Goal: Task Accomplishment & Management: Use online tool/utility

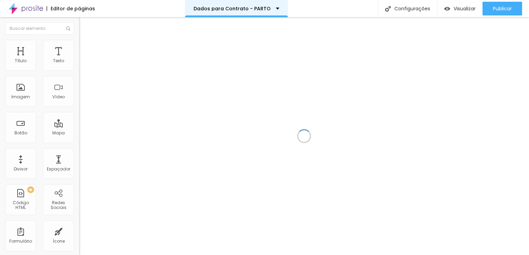
click at [233, 9] on p "Dados para Contrato - PARTO" at bounding box center [232, 8] width 77 height 5
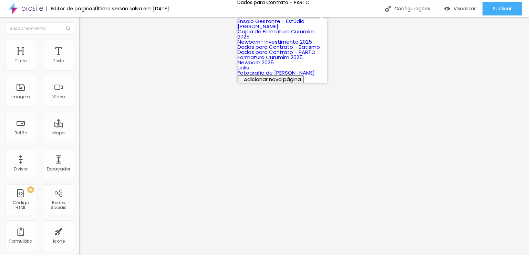
click at [278, 45] on link "Newborn- Investimento 2025" at bounding box center [275, 41] width 74 height 7
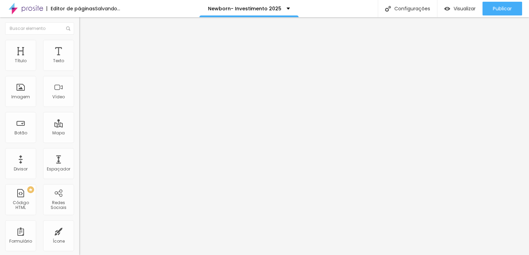
click at [84, 23] on img "button" at bounding box center [87, 25] width 6 height 6
click at [79, 66] on button "button" at bounding box center [84, 62] width 10 height 7
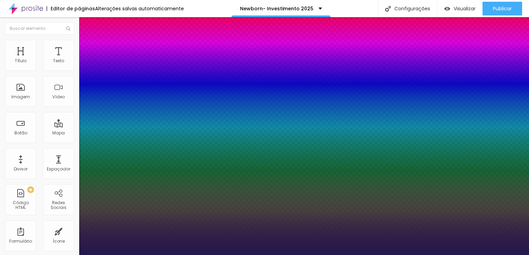
type input "1"
select select "Alegreya"
type input "1"
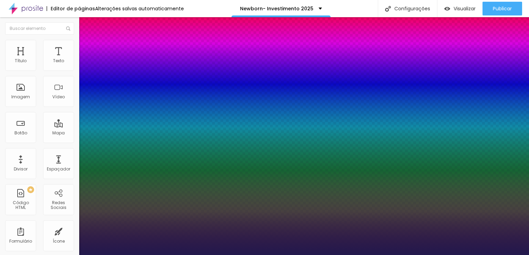
drag, startPoint x: 113, startPoint y: 92, endPoint x: 110, endPoint y: 96, distance: 4.7
select select "AlegreyaBlack"
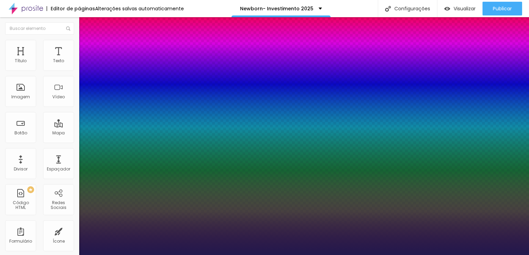
type input "1"
select select "Amaranth"
type input "1"
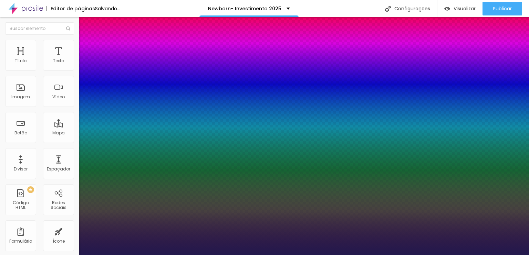
select select "CormorantLight"
type input "1"
select select "[PERSON_NAME]"
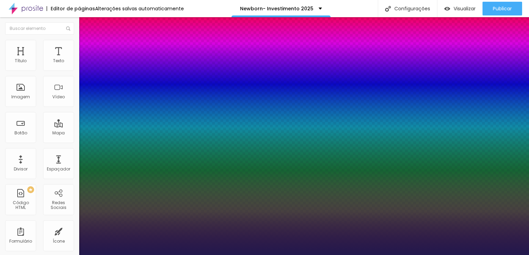
type input "1"
select select "JosefinSlab"
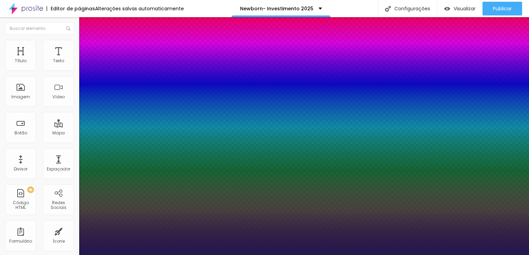
type input "1"
select select "InknutAntiquaBlack"
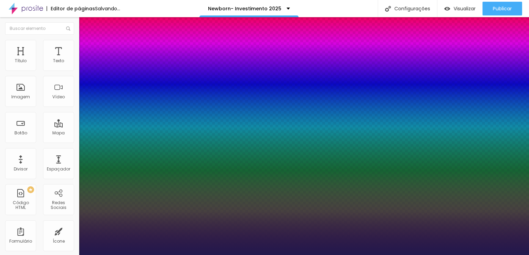
type input "1"
select select "Overlock"
type input "1"
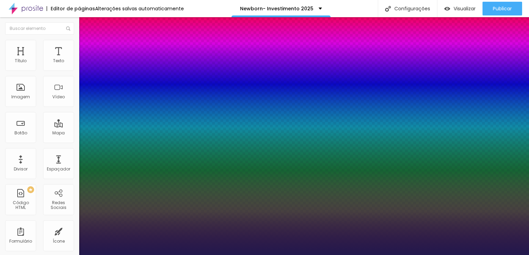
select select "Orbitron-Bold"
type input "1"
select select "NunitoSans-Regular"
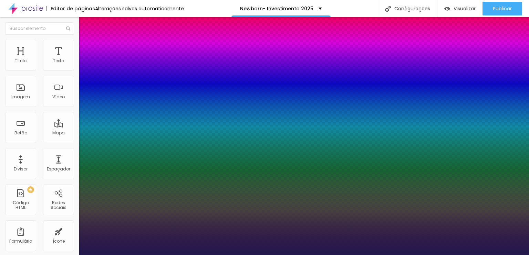
type input "1"
select select "Sacramento-Regular"
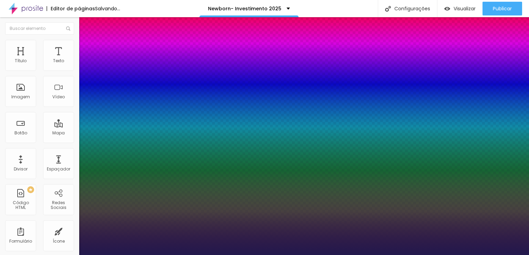
type input "1"
click at [196, 255] on div at bounding box center [264, 255] width 529 height 0
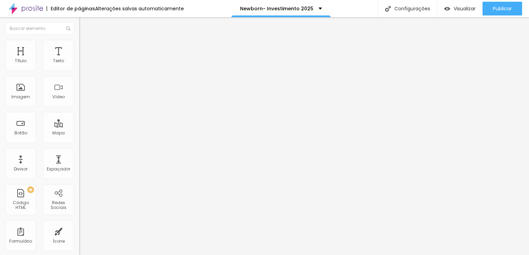
click at [83, 63] on icon "button" at bounding box center [84, 62] width 3 height 3
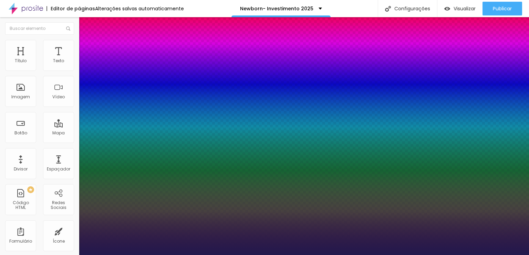
type input "1"
type input "87"
type input "1"
type input "95"
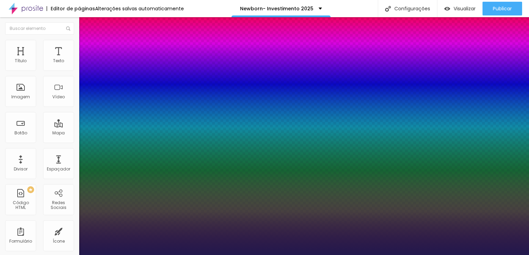
type input "95"
type input "1"
type input "94"
type input "1"
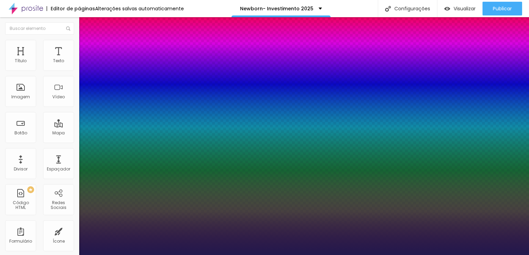
type input "68"
type input "1"
type input "67"
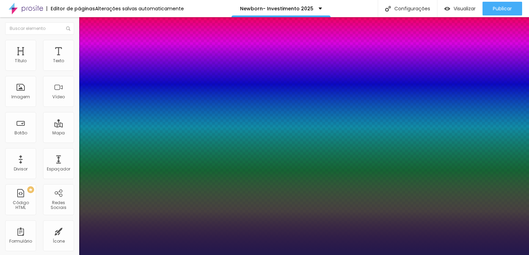
type input "1"
type input "63"
type input "1"
type input "62"
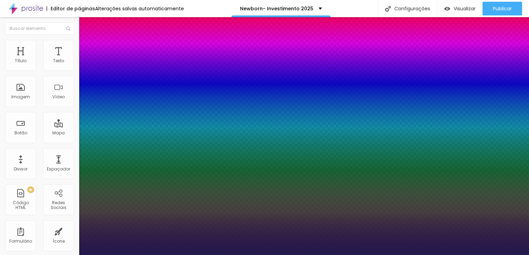
type input "62"
type input "1"
type input "61"
type input "1"
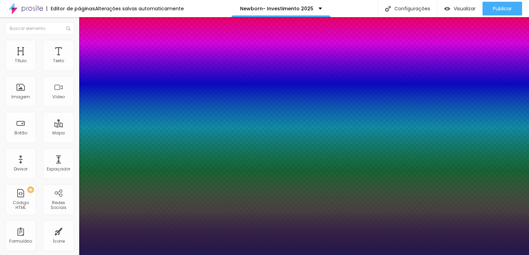
drag, startPoint x: 135, startPoint y: 117, endPoint x: 117, endPoint y: 115, distance: 18.1
type input "61"
click at [362, 255] on div at bounding box center [264, 255] width 529 height 0
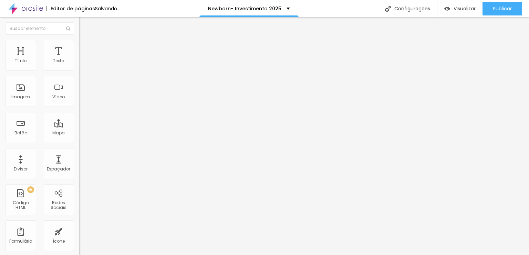
click at [79, 66] on button "button" at bounding box center [84, 62] width 10 height 7
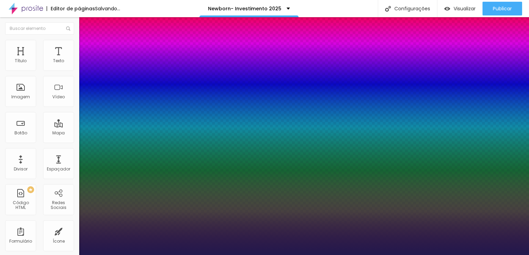
type input "1"
select select "QuicksandLight"
type input "1"
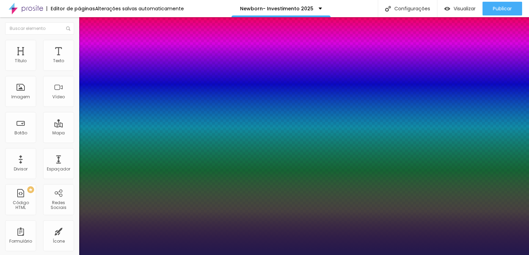
click at [320, 255] on div at bounding box center [264, 255] width 529 height 0
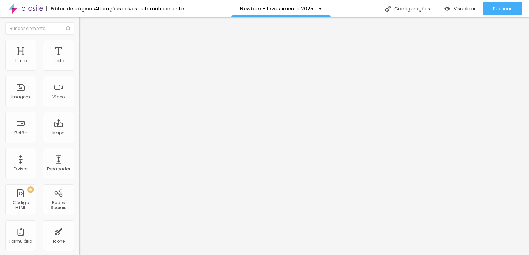
click at [79, 66] on button "button" at bounding box center [84, 62] width 10 height 7
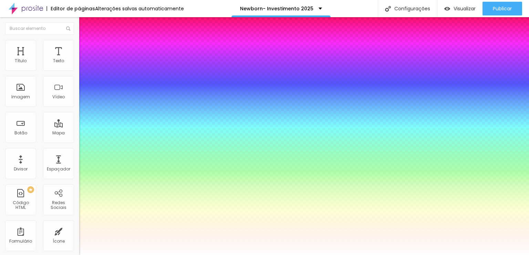
type input "1"
click at [240, 255] on div at bounding box center [264, 255] width 529 height 0
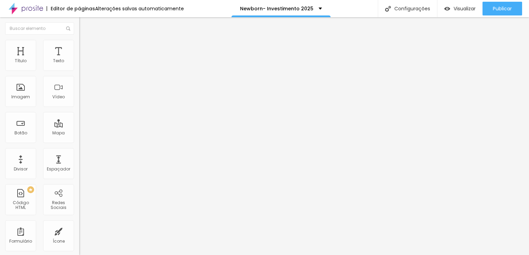
click at [79, 66] on button "button" at bounding box center [84, 62] width 10 height 7
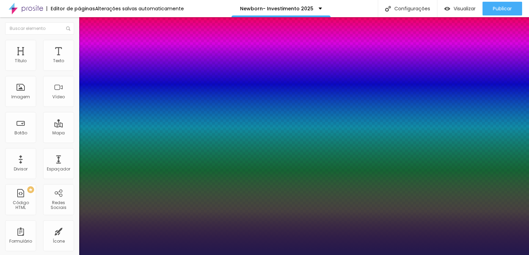
type input "1"
select select "LatoLight"
type input "1"
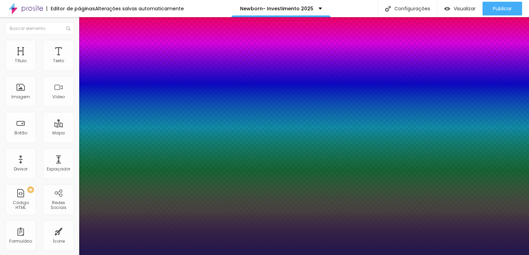
click at [260, 255] on div at bounding box center [264, 255] width 529 height 0
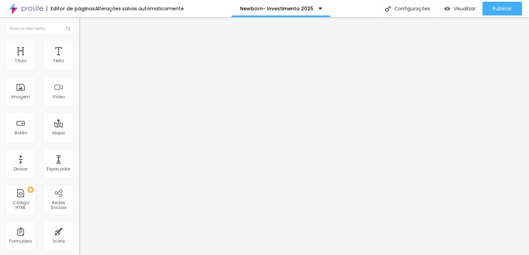
click at [79, 66] on button "button" at bounding box center [84, 62] width 10 height 7
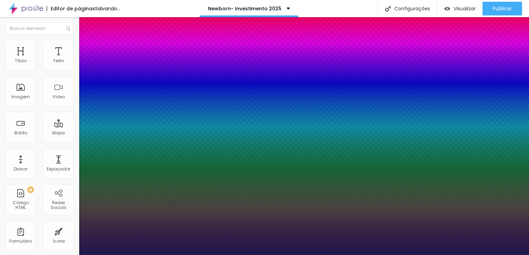
type input "1"
type input "30"
type input "1"
type input "30"
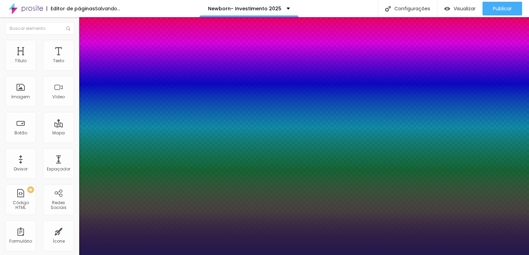
type input "1"
type input "29"
type input "1"
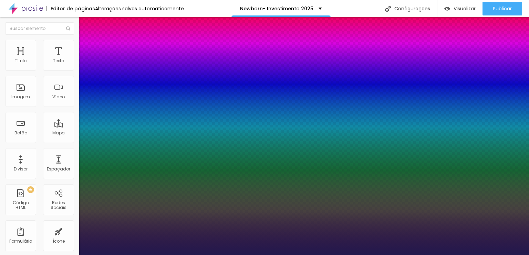
type input "28"
type input "1"
type input "23"
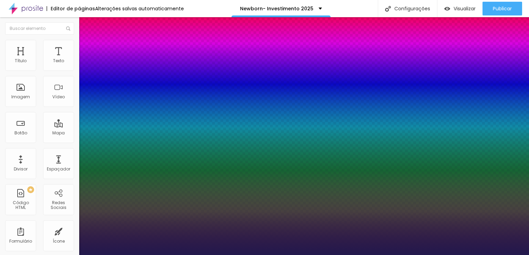
type input "1"
type input "24"
type input "1"
type input "26"
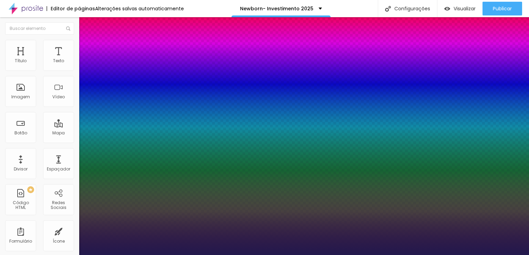
type input "26"
type input "1"
type input "27"
type input "1"
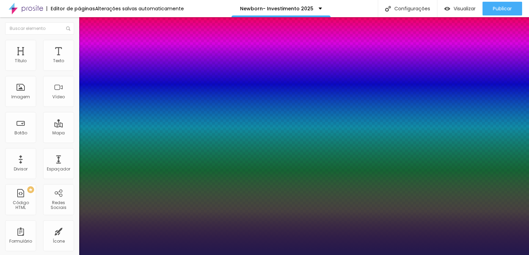
type input "27"
click at [320, 255] on div at bounding box center [264, 255] width 529 height 0
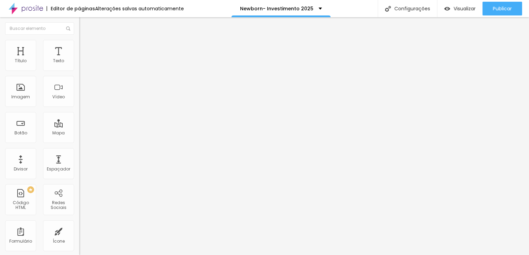
click at [79, 66] on button "button" at bounding box center [84, 62] width 10 height 7
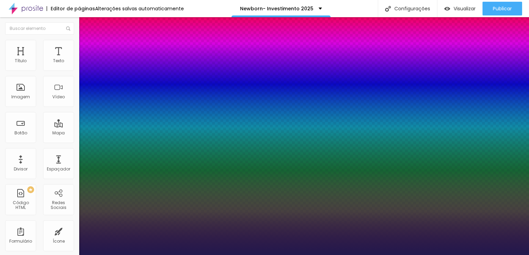
type input "1"
click at [295, 255] on div at bounding box center [264, 255] width 529 height 0
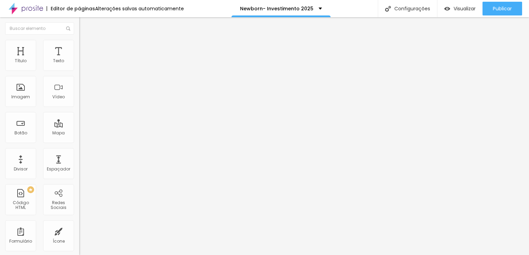
click at [79, 40] on img at bounding box center [82, 43] width 6 height 6
click at [79, 40] on ul "Estilo Avançado" at bounding box center [118, 40] width 79 height 14
click at [79, 39] on img at bounding box center [82, 36] width 6 height 6
click at [79, 45] on li "Estilo" at bounding box center [118, 43] width 79 height 7
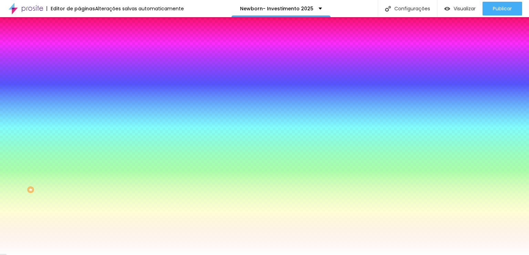
click at [79, 40] on li "Conteúdo" at bounding box center [118, 36] width 79 height 7
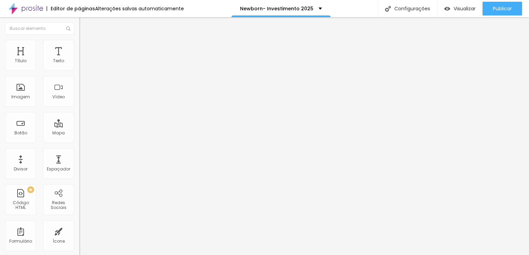
click at [79, 66] on div at bounding box center [118, 66] width 79 height 6
click at [79, 46] on ul "Conteúdo Estilo Avançado" at bounding box center [118, 43] width 79 height 21
click at [79, 45] on li "Estilo" at bounding box center [118, 43] width 79 height 7
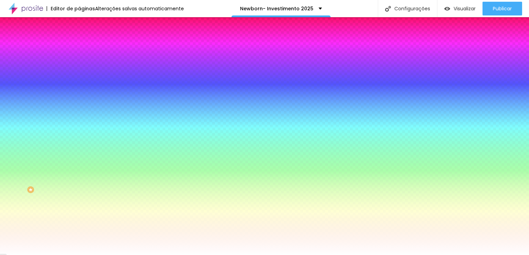
click at [79, 66] on div at bounding box center [118, 66] width 79 height 0
click at [79, 54] on li "Avançado" at bounding box center [118, 50] width 79 height 7
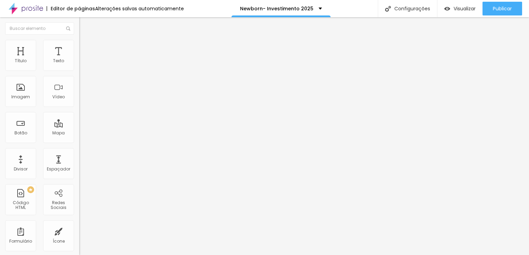
click at [79, 44] on img at bounding box center [82, 43] width 6 height 6
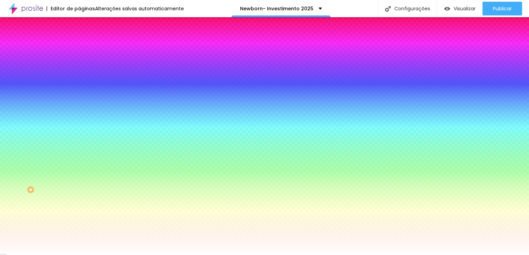
click at [82, 90] on icon "button" at bounding box center [84, 92] width 4 height 4
click at [123, 255] on div at bounding box center [264, 260] width 529 height 0
type input "66"
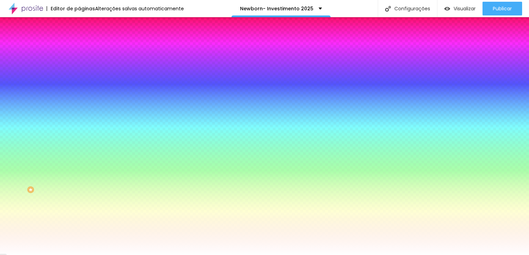
type input "37"
type input "30"
type input "28"
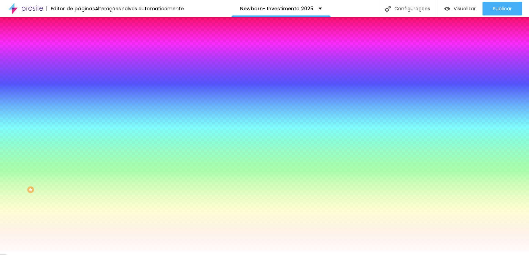
type input "28"
type input "25"
drag, startPoint x: 124, startPoint y: 169, endPoint x: 118, endPoint y: 168, distance: 6.6
type input "25"
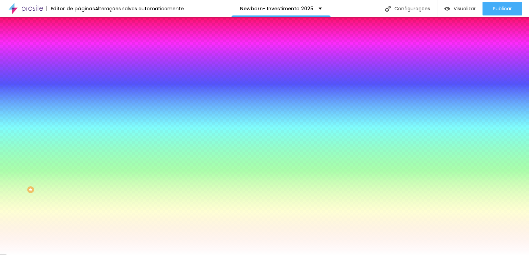
click at [51, 255] on div at bounding box center [264, 255] width 529 height 0
click at [79, 66] on div at bounding box center [118, 66] width 79 height 0
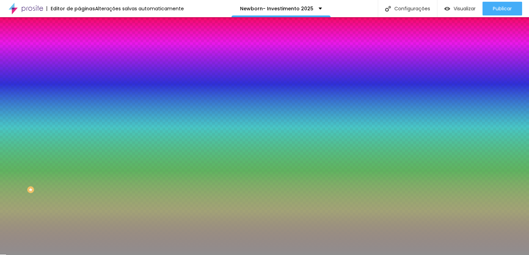
click at [11, 100] on div at bounding box center [264, 127] width 529 height 255
type input "#B9B9B9"
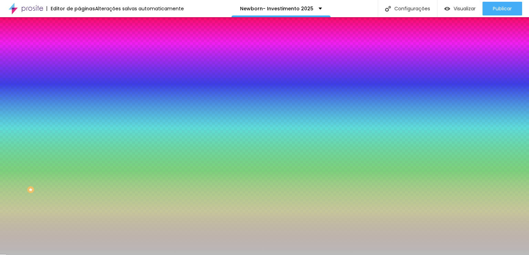
click at [79, 73] on div at bounding box center [118, 73] width 79 height 0
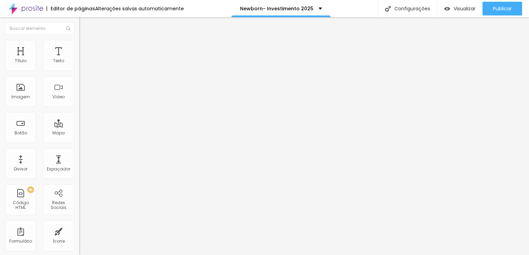
click at [79, 46] on ul "Conteúdo Estilo Avançado" at bounding box center [118, 43] width 79 height 21
click at [79, 45] on li "Estilo" at bounding box center [118, 43] width 79 height 7
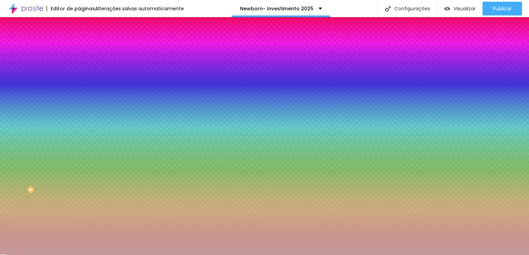
click at [79, 66] on div at bounding box center [118, 66] width 79 height 0
click at [79, 70] on input "#C69A9A" at bounding box center [120, 69] width 83 height 7
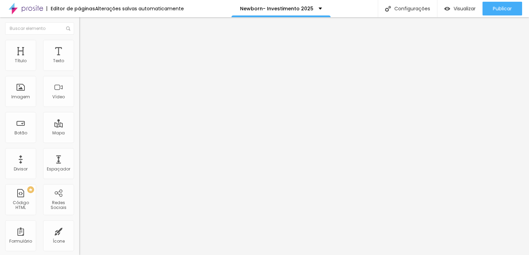
click at [79, 47] on ul "Conteúdo Estilo Avançado" at bounding box center [118, 43] width 79 height 21
click at [79, 41] on img at bounding box center [82, 43] width 6 height 6
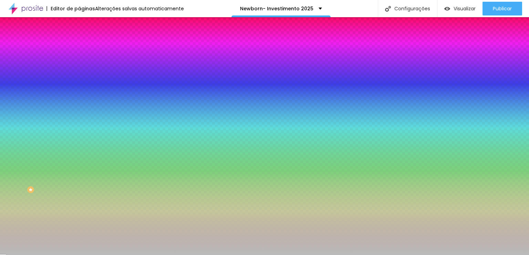
click at [79, 66] on div at bounding box center [118, 66] width 79 height 0
paste input "C69A9"
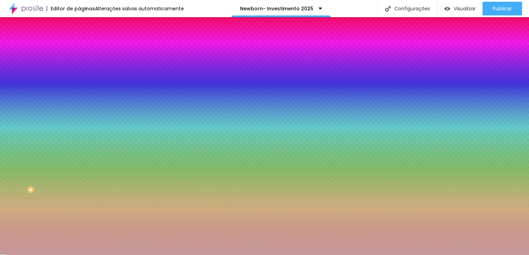
type input "#C69A9A"
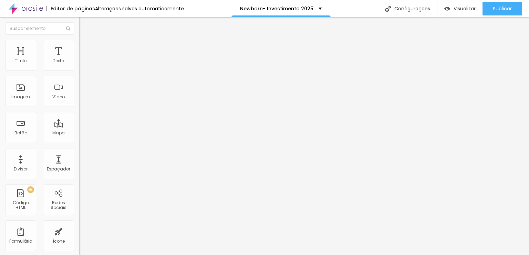
click at [83, 63] on icon "button" at bounding box center [84, 62] width 3 height 3
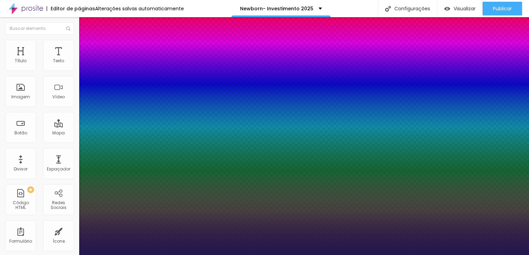
type input "1"
select select "LatoLight"
type input "1"
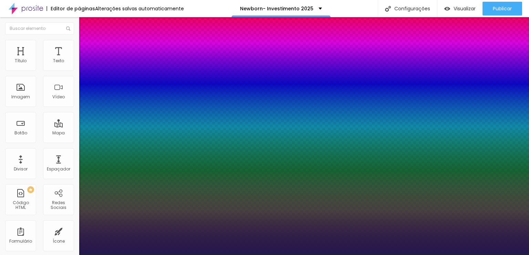
click at [189, 255] on div at bounding box center [264, 255] width 529 height 0
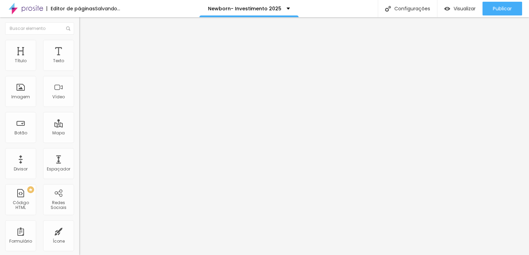
click at [82, 64] on icon "button" at bounding box center [84, 62] width 4 height 4
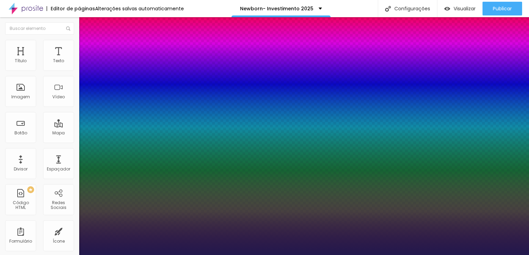
type input "1"
click at [233, 255] on div at bounding box center [264, 255] width 529 height 0
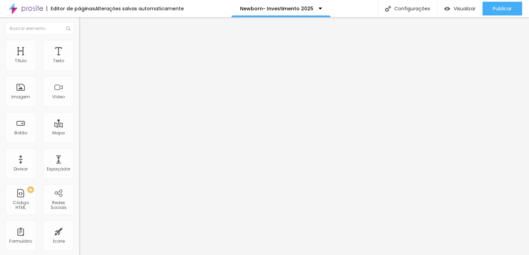
click at [83, 63] on icon "button" at bounding box center [84, 62] width 3 height 3
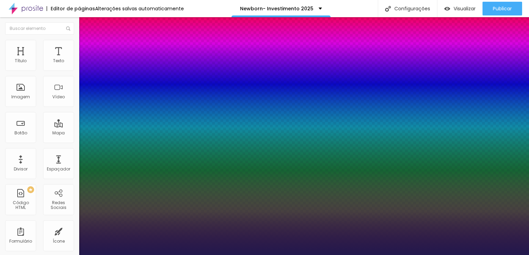
type input "28"
type input "27"
type input "23"
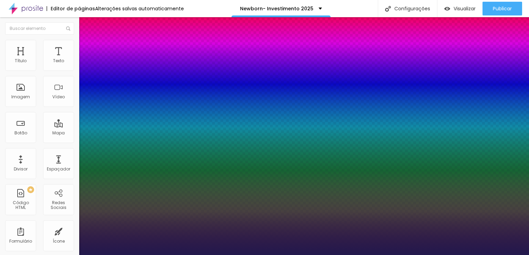
type input "23"
type input "3"
type input "1"
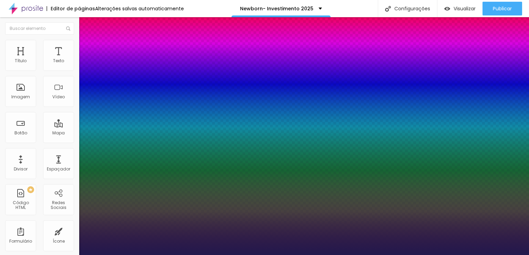
type input "0"
type input "1"
type input "2"
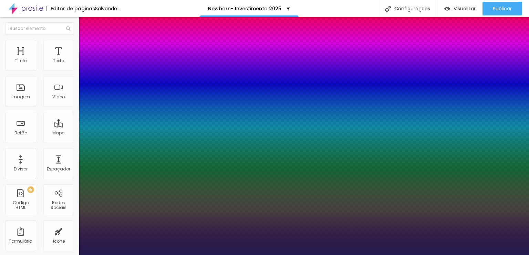
type input "2"
type input "3"
drag, startPoint x: 103, startPoint y: 147, endPoint x: 91, endPoint y: 146, distance: 12.1
type input "3"
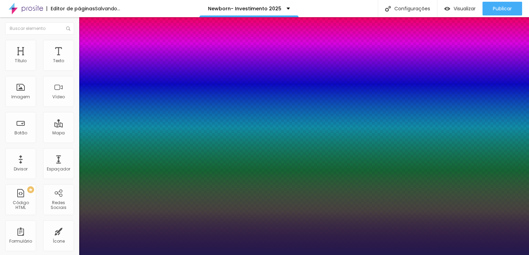
type input "2"
type input "3"
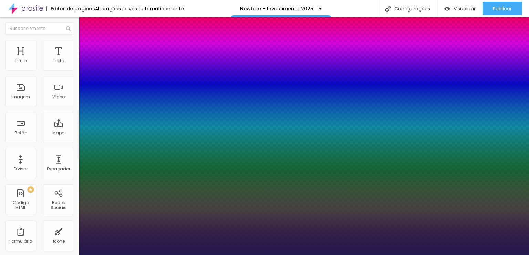
type input "1.5"
type input "0.5"
type input "0.4"
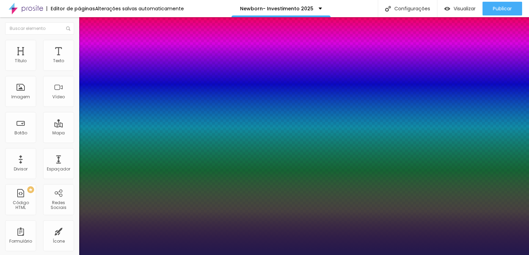
type input "0.4"
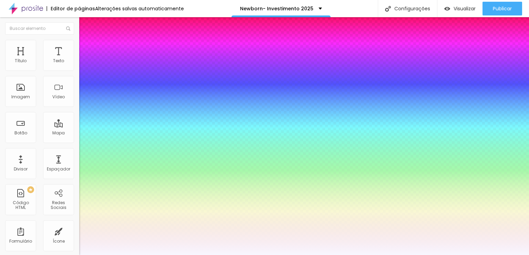
type input "#FFFFFF"
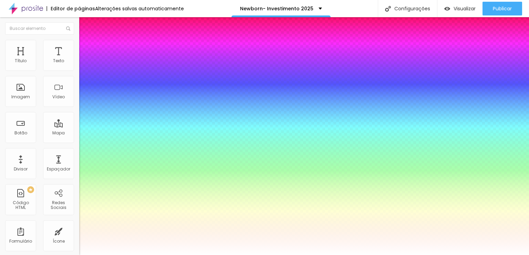
drag, startPoint x: 90, startPoint y: 181, endPoint x: 84, endPoint y: 177, distance: 7.2
type input "18"
type input "27"
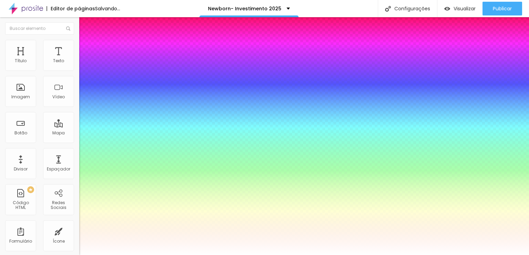
type input "27"
type input "39"
type input "35"
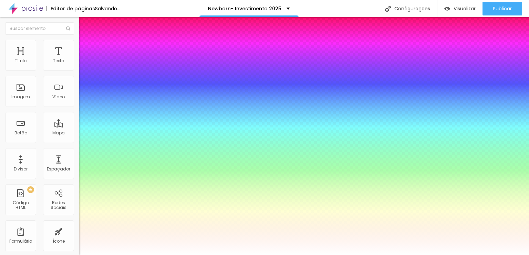
type input "32"
type input "31"
type input "29"
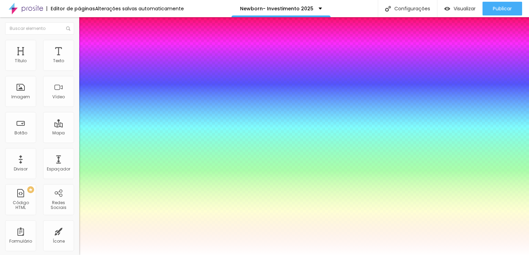
type input "29"
type input "26"
type input "25"
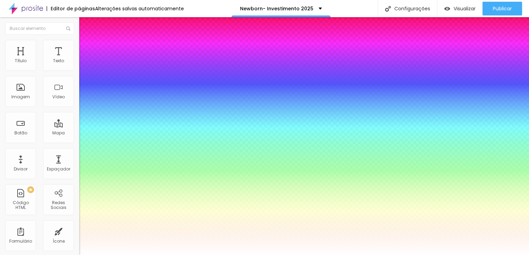
drag, startPoint x: 94, startPoint y: 117, endPoint x: 98, endPoint y: 117, distance: 4.1
type input "25"
click at [326, 255] on div at bounding box center [264, 255] width 529 height 0
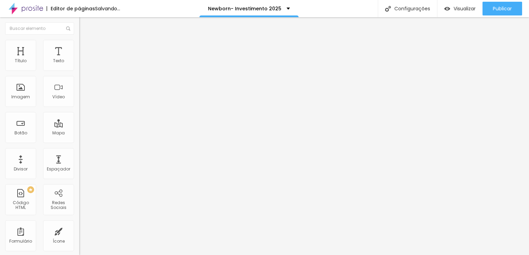
click at [82, 64] on icon "button" at bounding box center [84, 62] width 4 height 4
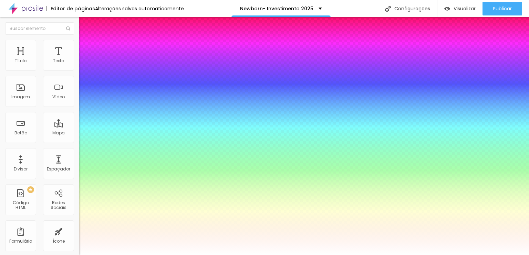
type input "18"
click at [314, 255] on div at bounding box center [264, 255] width 529 height 0
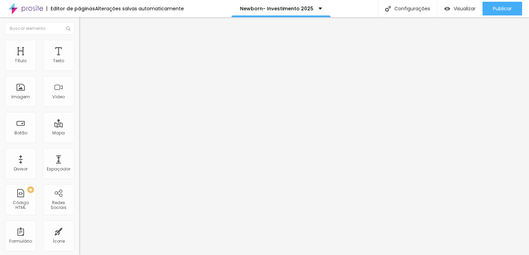
click at [85, 61] on icon "button" at bounding box center [85, 60] width 1 height 1
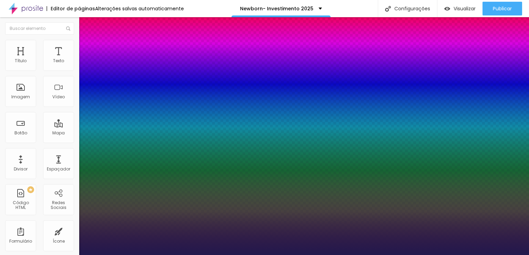
type input "1"
type input "23"
type input "1"
type input "18"
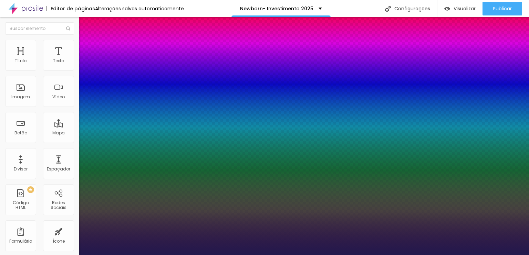
type input "18"
type input "1"
type input "19"
type input "1"
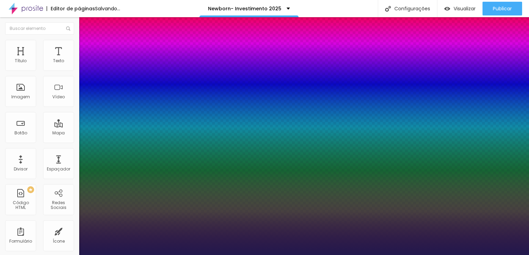
type input "22"
type input "1"
type input "22"
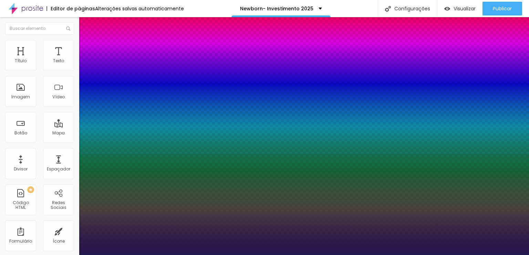
click at [230, 255] on div at bounding box center [264, 255] width 529 height 0
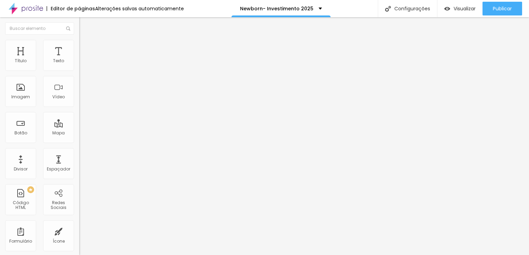
click at [82, 64] on icon "button" at bounding box center [84, 62] width 4 height 4
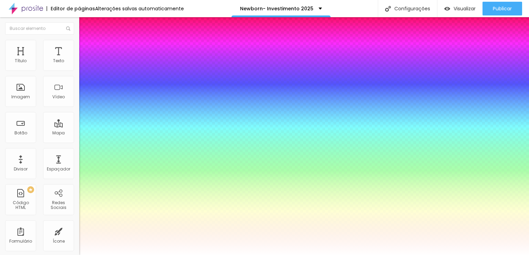
select select "OpenSansCondensedLight"
click at [190, 255] on div at bounding box center [264, 255] width 529 height 0
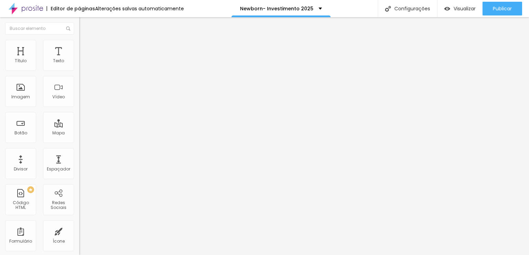
click at [79, 66] on button "button" at bounding box center [84, 62] width 10 height 7
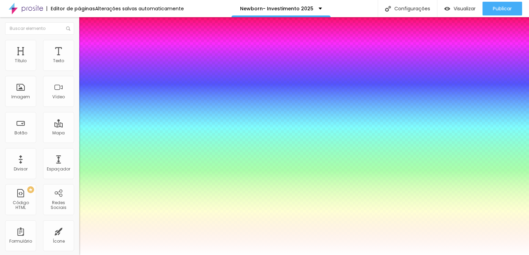
select select "PoppinsThin"
click at [220, 255] on div at bounding box center [264, 255] width 529 height 0
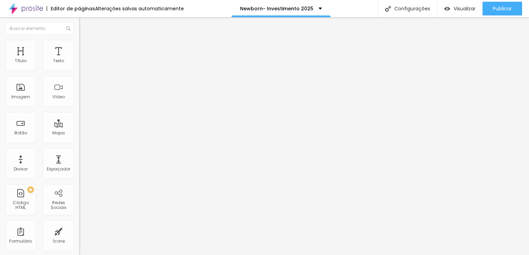
click at [79, 40] on li "Avançado" at bounding box center [118, 43] width 79 height 7
click at [79, 47] on img at bounding box center [82, 50] width 6 height 6
type input "25"
type input "50"
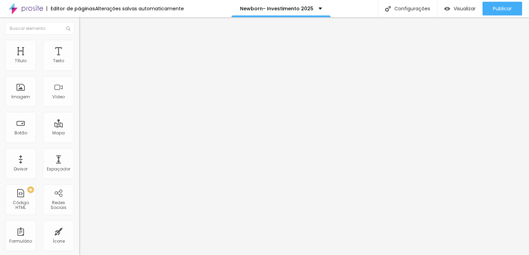
type input "50"
drag, startPoint x: 121, startPoint y: 72, endPoint x: 263, endPoint y: 79, distance: 142.7
type input "50"
click at [124, 134] on input "range" at bounding box center [101, 137] width 44 height 6
click at [85, 49] on span "Avançado" at bounding box center [96, 52] width 23 height 6
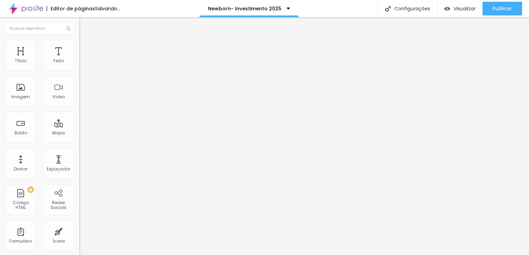
type input "50"
drag, startPoint x: 28, startPoint y: 67, endPoint x: 234, endPoint y: 70, distance: 205.9
click at [124, 134] on input "range" at bounding box center [101, 137] width 44 height 6
type input "45"
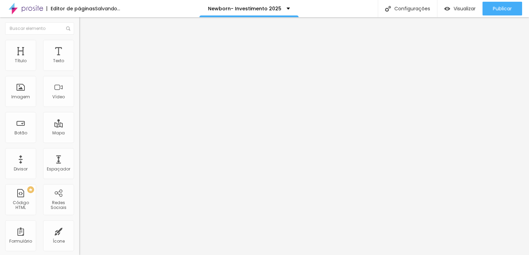
type input "45"
drag, startPoint x: 48, startPoint y: 68, endPoint x: 44, endPoint y: 66, distance: 3.7
type input "45"
click at [79, 134] on input "range" at bounding box center [101, 137] width 44 height 6
click at [85, 61] on icon "button" at bounding box center [85, 60] width 1 height 1
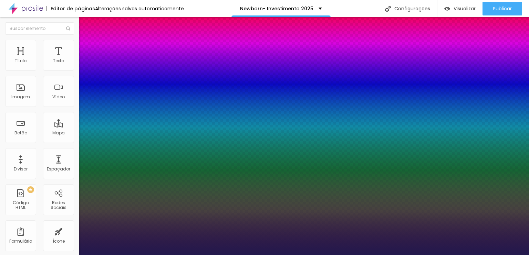
type input "1"
click at [237, 255] on div at bounding box center [264, 255] width 529 height 0
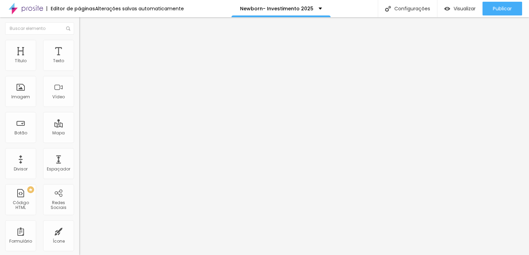
click at [79, 63] on span "Encaixotado" at bounding box center [92, 60] width 27 height 6
click at [79, 73] on span "Completo" at bounding box center [89, 70] width 21 height 6
click at [79, 47] on img at bounding box center [82, 50] width 6 height 6
type input "164"
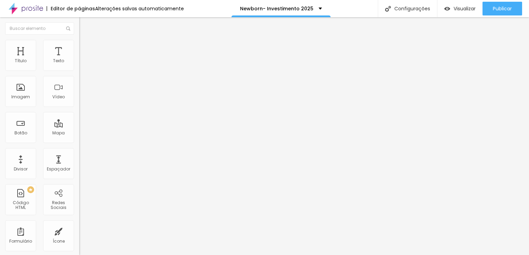
type input "234"
type input "269"
type input "284"
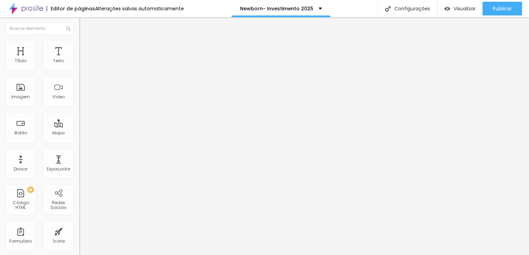
type input "284"
type input "289"
type input "199"
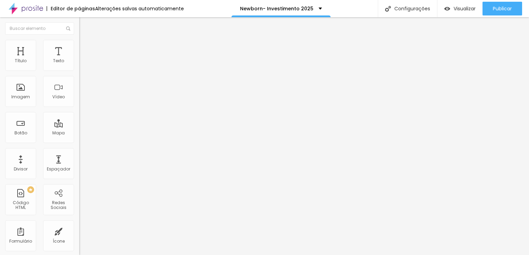
type input "184"
type input "160"
type input "130"
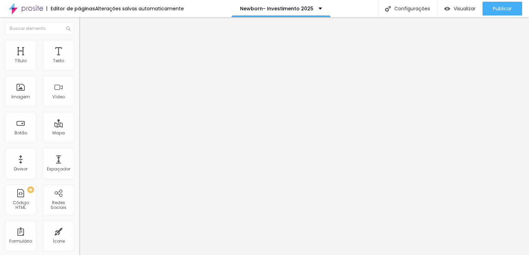
type input "130"
type input "125"
type input "115"
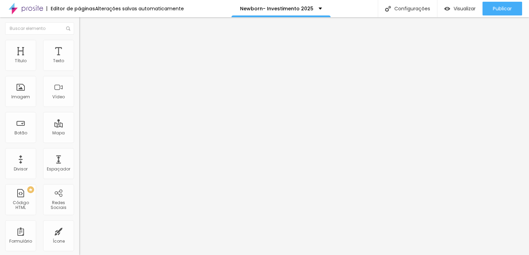
drag, startPoint x: 28, startPoint y: 82, endPoint x: 17, endPoint y: 77, distance: 12.6
click at [79, 231] on input "range" at bounding box center [101, 234] width 44 height 6
drag, startPoint x: 41, startPoint y: 66, endPoint x: 102, endPoint y: 65, distance: 60.6
click at [102, 134] on input "range" at bounding box center [101, 137] width 44 height 6
click at [82, 64] on icon "button" at bounding box center [84, 62] width 4 height 4
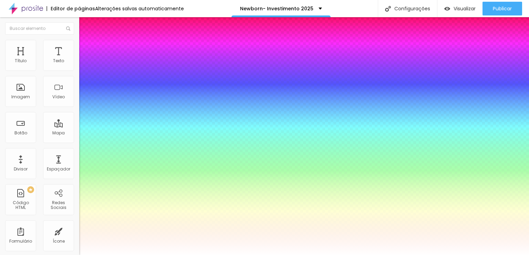
click at [363, 255] on div at bounding box center [264, 255] width 529 height 0
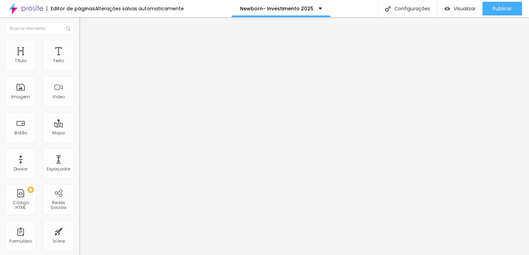
click at [82, 64] on icon "button" at bounding box center [84, 62] width 4 height 4
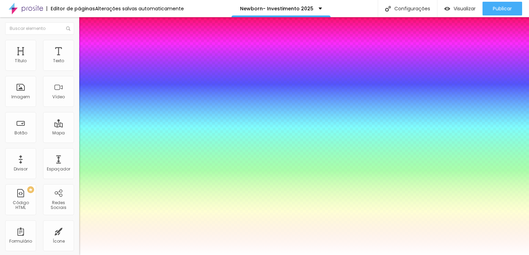
click at [382, 255] on div at bounding box center [264, 255] width 529 height 0
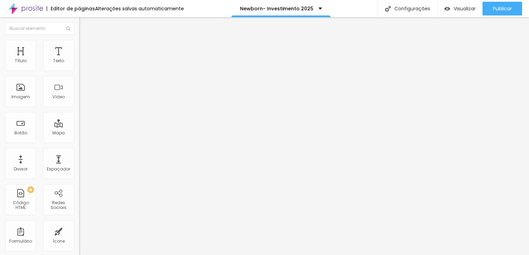
click at [79, 66] on button "button" at bounding box center [84, 62] width 10 height 7
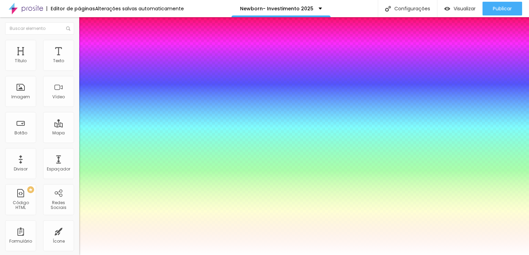
click at [249, 255] on div at bounding box center [264, 255] width 529 height 0
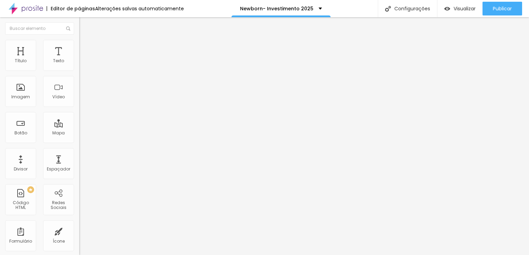
click at [79, 47] on li "Avançado" at bounding box center [118, 50] width 79 height 7
click at [79, 47] on img at bounding box center [82, 50] width 6 height 6
click at [85, 46] on span "Estilo" at bounding box center [90, 45] width 11 height 6
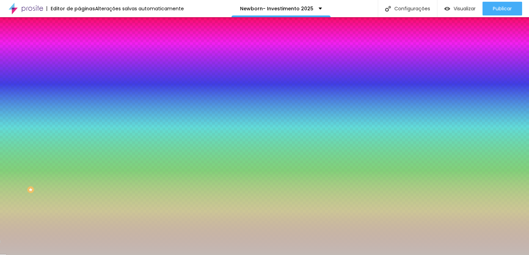
click at [85, 41] on span "Conteúdo" at bounding box center [95, 38] width 21 height 6
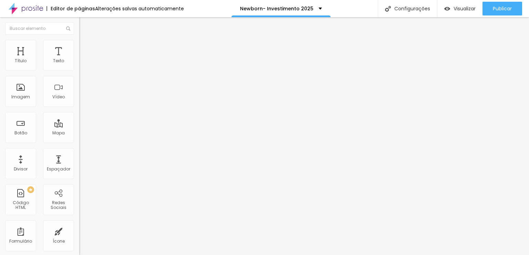
click at [79, 37] on ul "Conteúdo Estilo Avançado" at bounding box center [118, 43] width 79 height 21
click at [79, 47] on img at bounding box center [82, 50] width 6 height 6
drag, startPoint x: 51, startPoint y: 66, endPoint x: 254, endPoint y: 61, distance: 203.6
click at [124, 134] on input "range" at bounding box center [101, 137] width 44 height 6
click at [79, 47] on li "Avançado" at bounding box center [118, 50] width 79 height 7
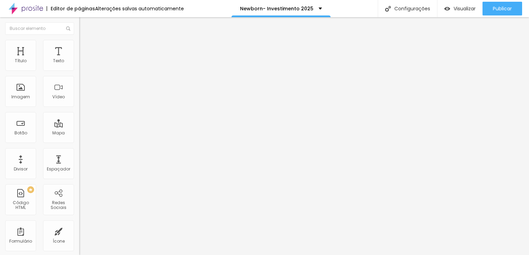
click at [79, 39] on img at bounding box center [82, 36] width 6 height 6
click at [79, 66] on button "button" at bounding box center [84, 62] width 10 height 7
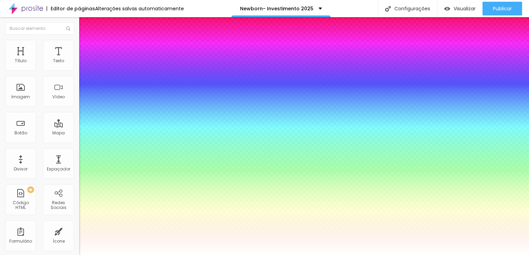
drag, startPoint x: 111, startPoint y: 115, endPoint x: 107, endPoint y: 115, distance: 3.8
click at [375, 255] on div at bounding box center [264, 255] width 529 height 0
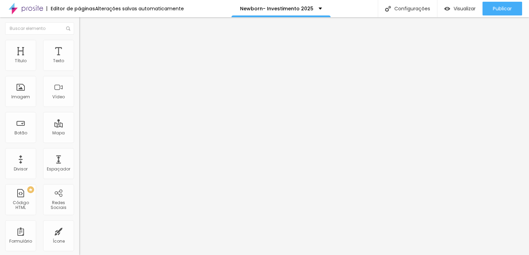
click at [79, 44] on img at bounding box center [82, 43] width 6 height 6
click at [79, 127] on input "range" at bounding box center [101, 130] width 44 height 6
click at [79, 42] on img at bounding box center [82, 43] width 6 height 6
click at [79, 42] on li "Avançado" at bounding box center [118, 43] width 79 height 7
click at [85, 46] on span "Avançado" at bounding box center [96, 45] width 23 height 6
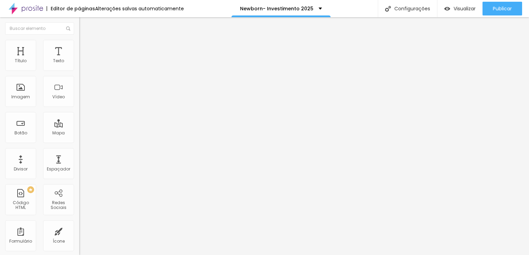
drag, startPoint x: 16, startPoint y: 68, endPoint x: 0, endPoint y: 62, distance: 16.9
click at [79, 127] on input "range" at bounding box center [101, 130] width 44 height 6
click at [79, 45] on li "Avançado" at bounding box center [118, 43] width 79 height 7
drag, startPoint x: 15, startPoint y: 69, endPoint x: 9, endPoint y: 67, distance: 5.6
click at [79, 127] on input "range" at bounding box center [101, 130] width 44 height 6
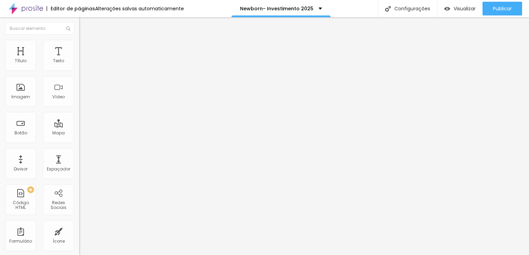
drag, startPoint x: 14, startPoint y: 67, endPoint x: 0, endPoint y: 66, distance: 13.9
click at [79, 127] on input "range" at bounding box center [101, 130] width 44 height 6
click at [82, 64] on icon "button" at bounding box center [84, 62] width 4 height 4
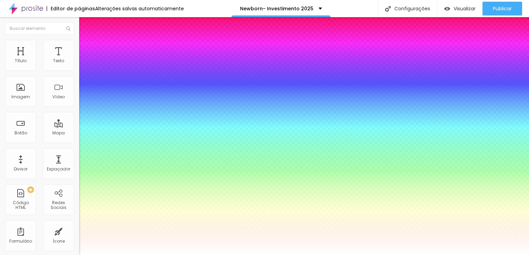
drag, startPoint x: 112, startPoint y: 116, endPoint x: 107, endPoint y: 116, distance: 4.5
click at [377, 255] on div at bounding box center [264, 255] width 529 height 0
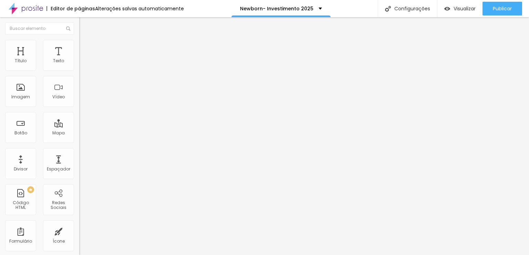
click at [79, 66] on button "button" at bounding box center [84, 62] width 10 height 7
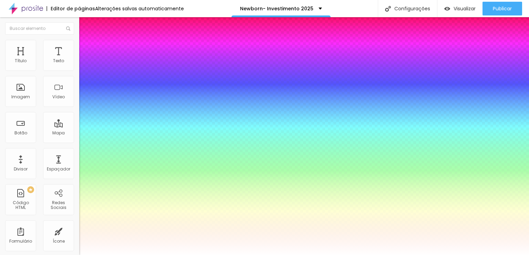
click at [233, 255] on div at bounding box center [264, 255] width 529 height 0
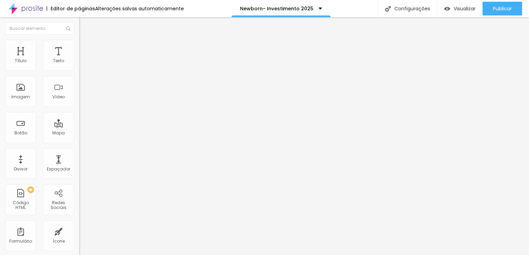
click at [85, 61] on icon "button" at bounding box center [85, 60] width 1 height 1
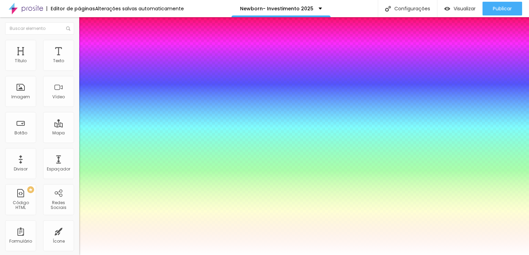
click at [344, 255] on div at bounding box center [264, 255] width 529 height 0
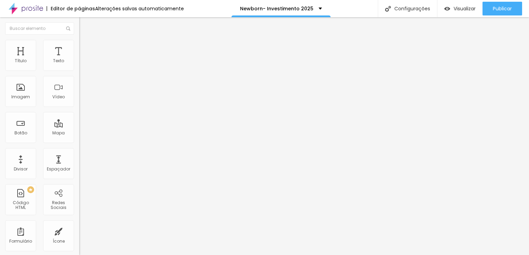
click at [84, 24] on img "button" at bounding box center [87, 25] width 6 height 6
